Goal: Navigation & Orientation: Find specific page/section

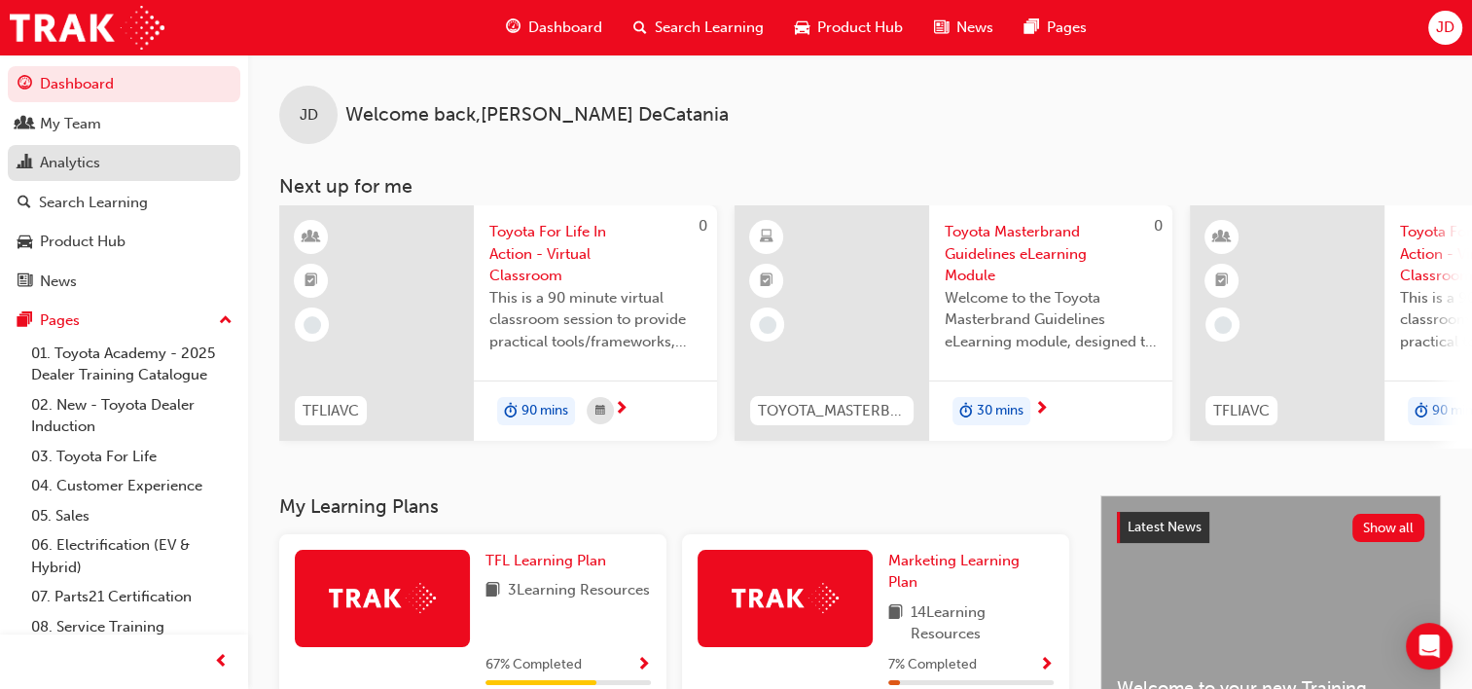
click at [89, 166] on div "Analytics" at bounding box center [70, 163] width 60 height 22
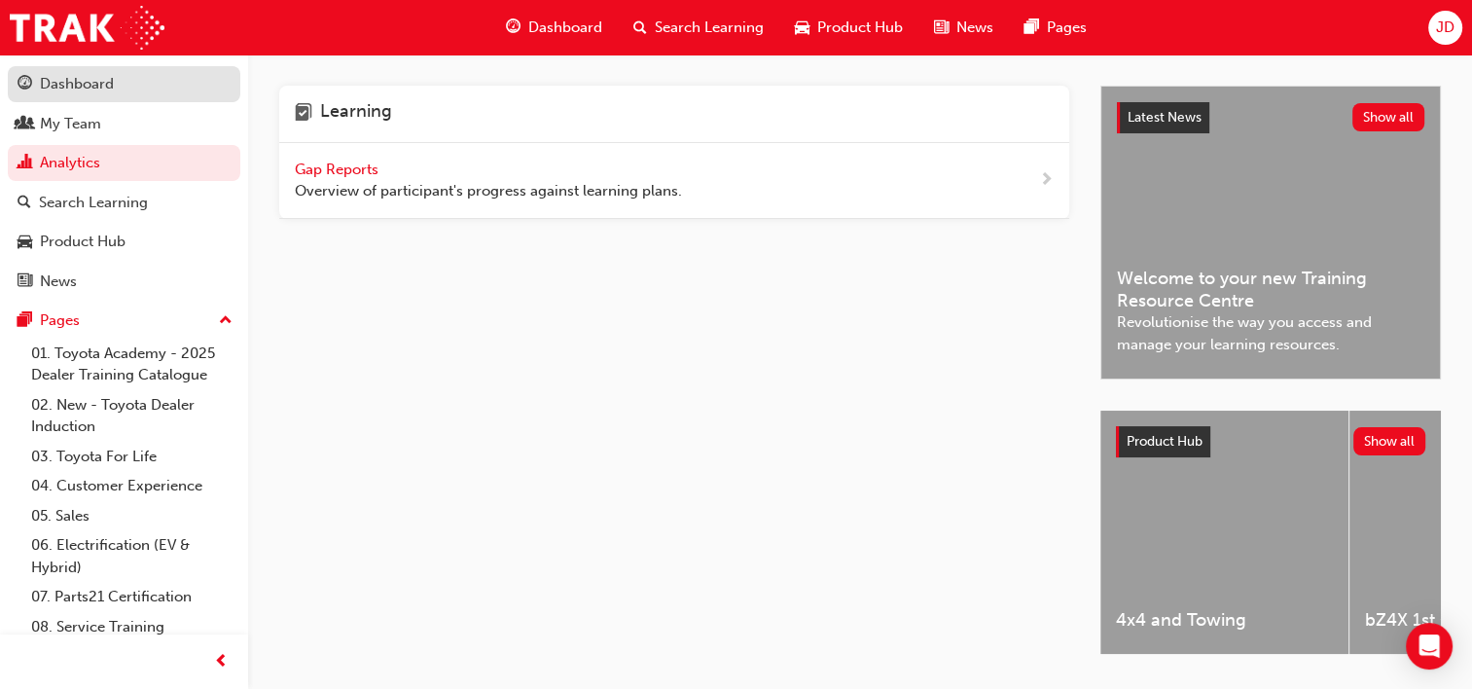
click at [86, 83] on div "Dashboard" at bounding box center [77, 84] width 74 height 22
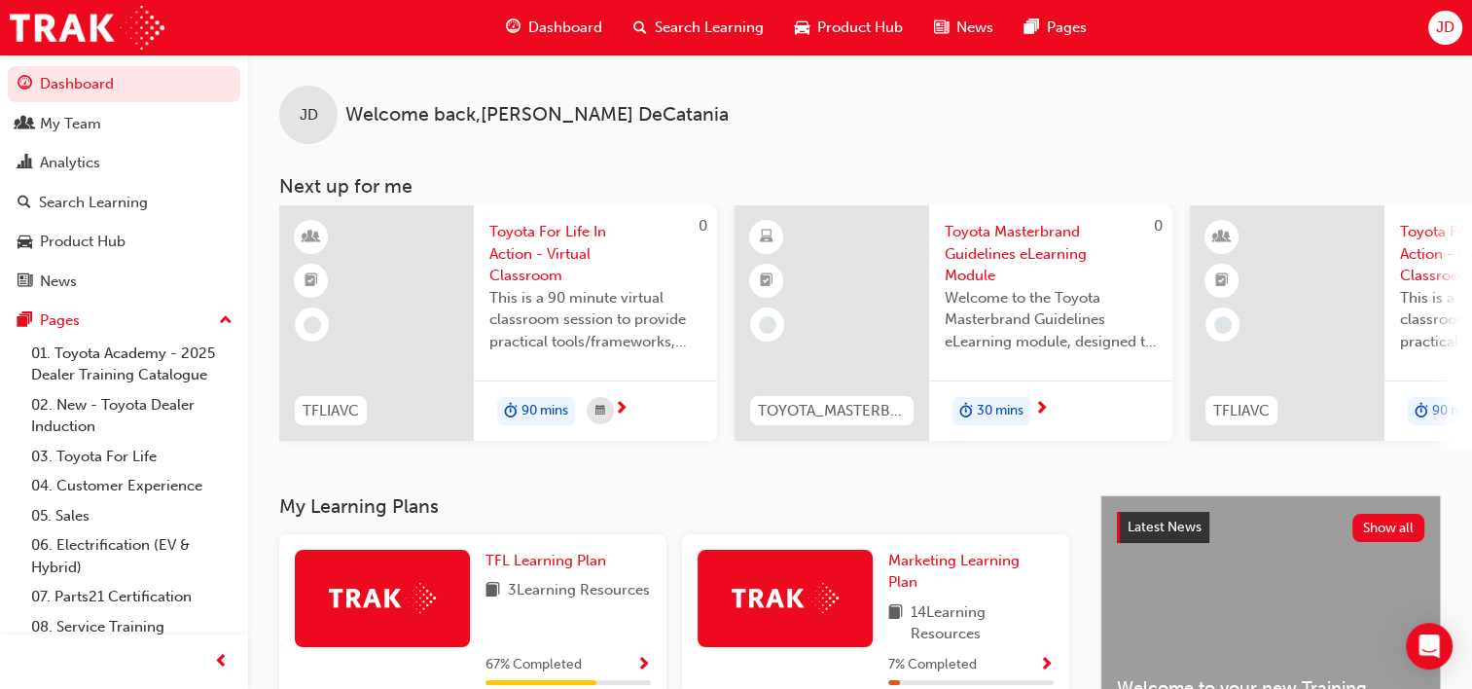
click at [981, 21] on span "News" at bounding box center [975, 28] width 37 height 22
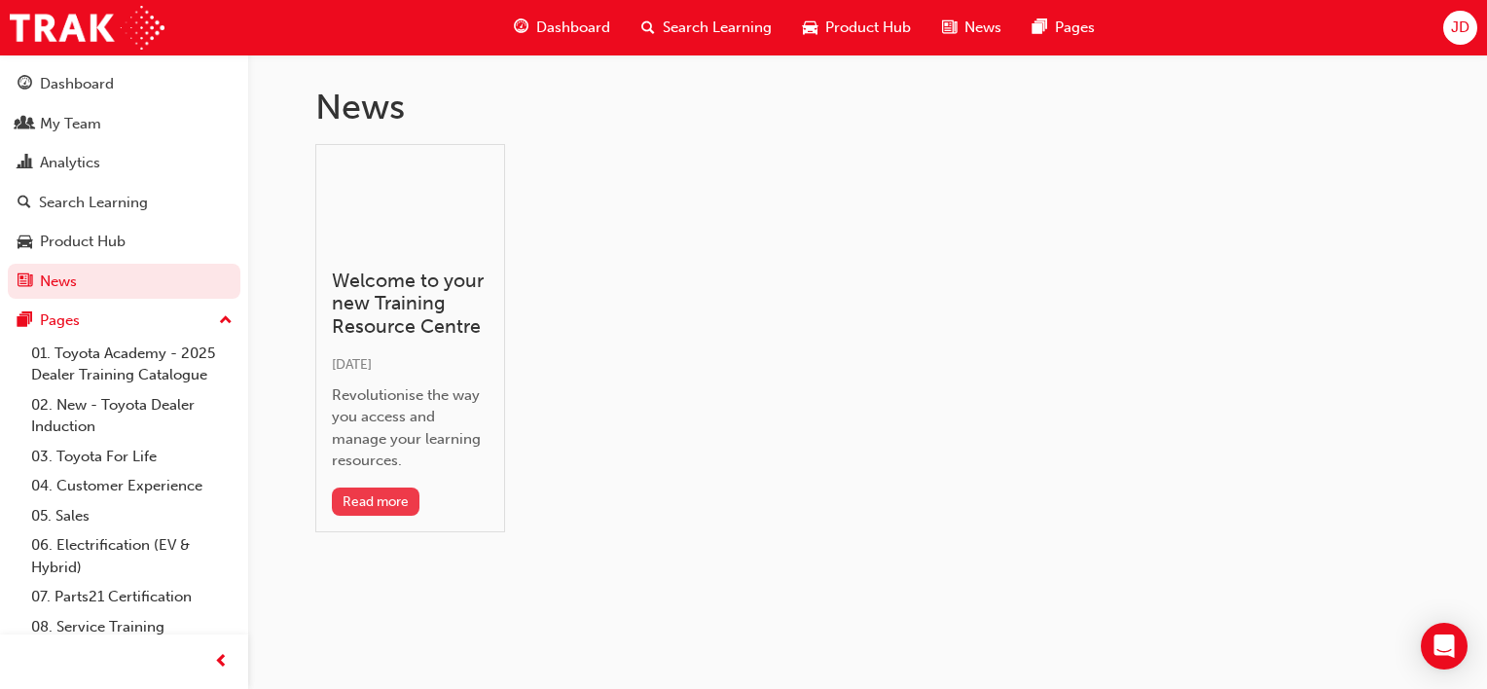
click at [393, 503] on button "Read more" at bounding box center [376, 502] width 89 height 28
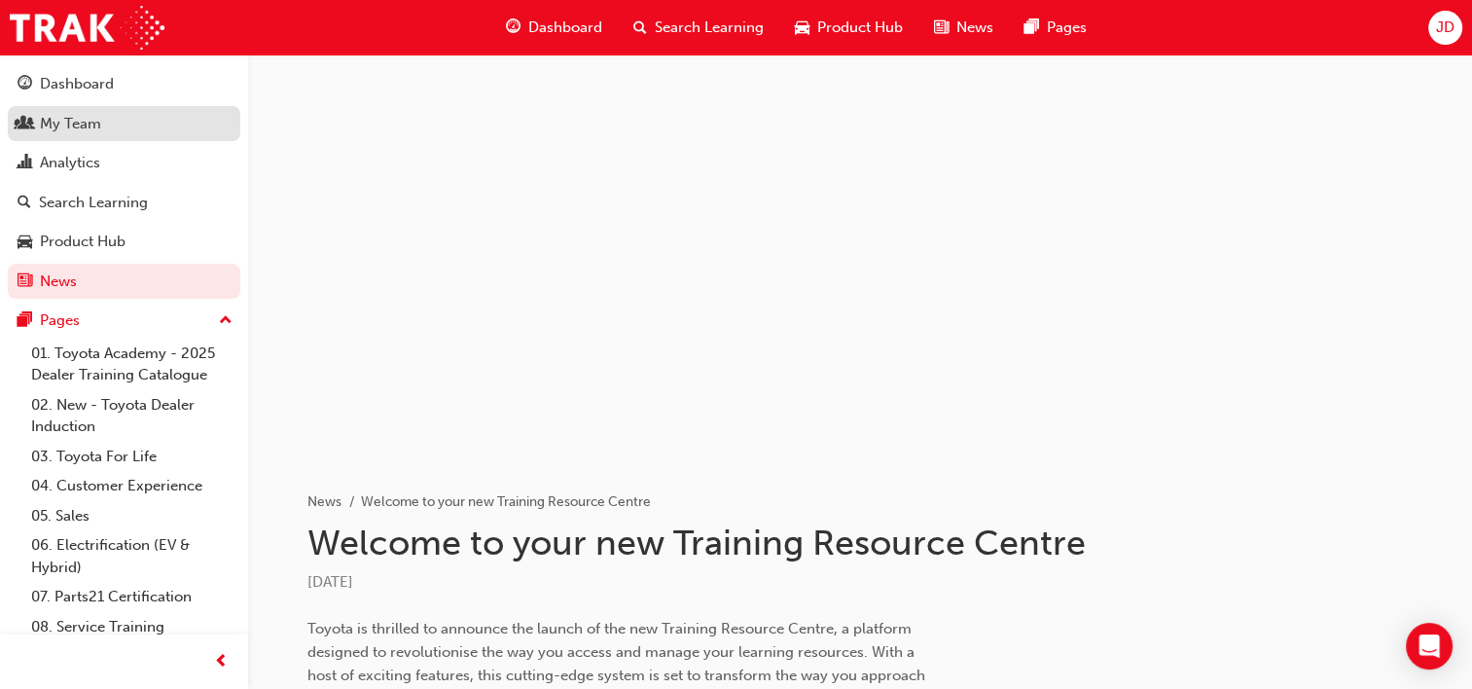
click at [96, 136] on link "My Team" at bounding box center [124, 124] width 233 height 36
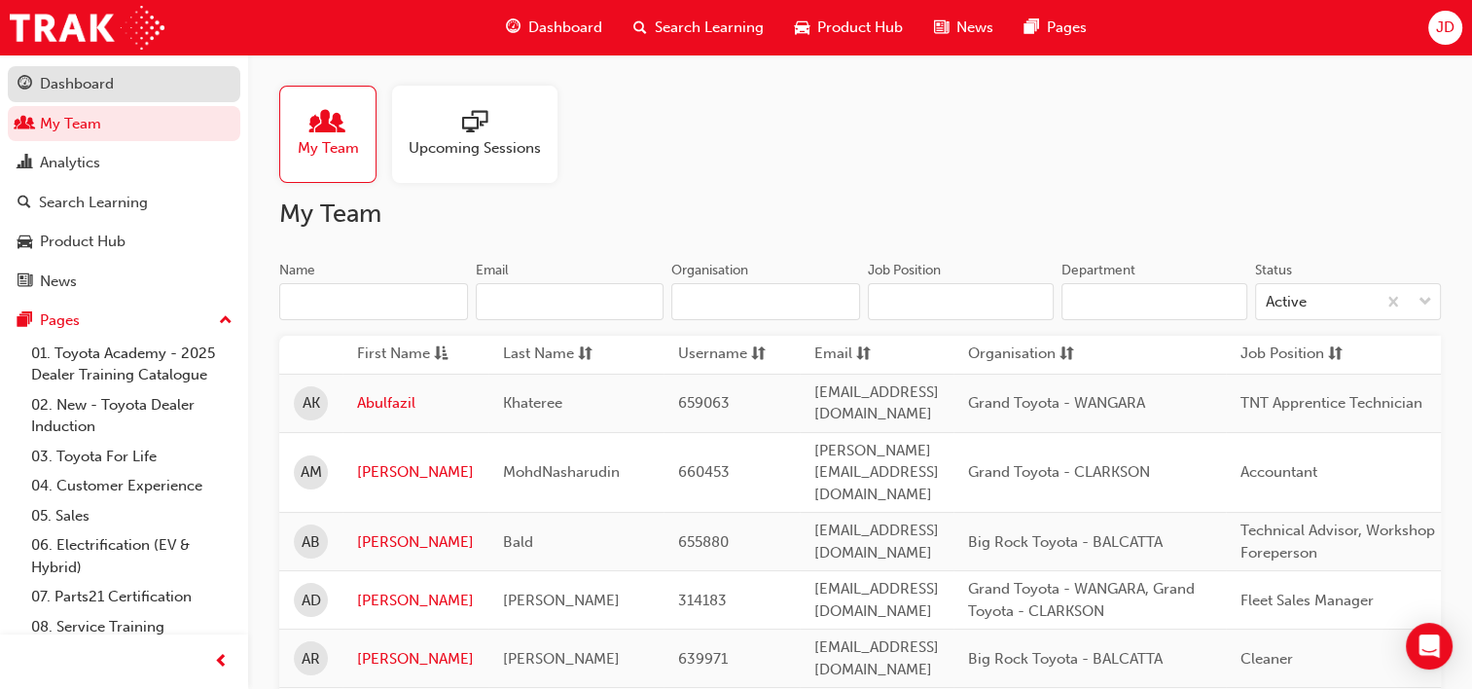
click at [102, 89] on div "Dashboard" at bounding box center [77, 84] width 74 height 22
